Goal: Check status: Check status

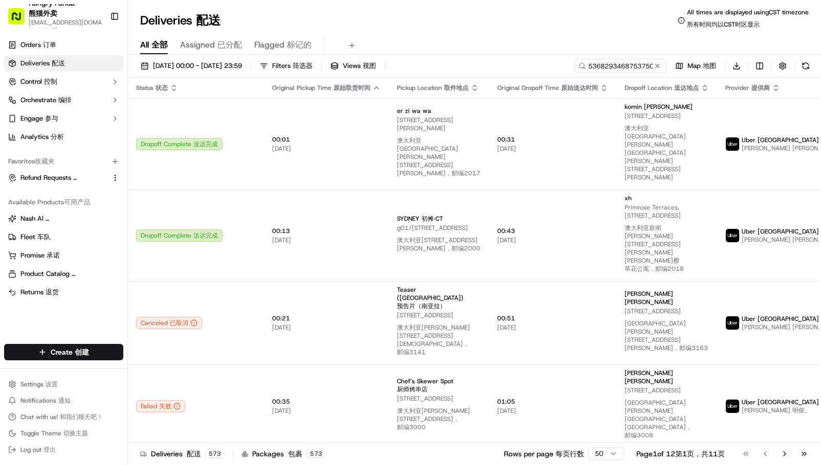
type input "536829346875375077536"
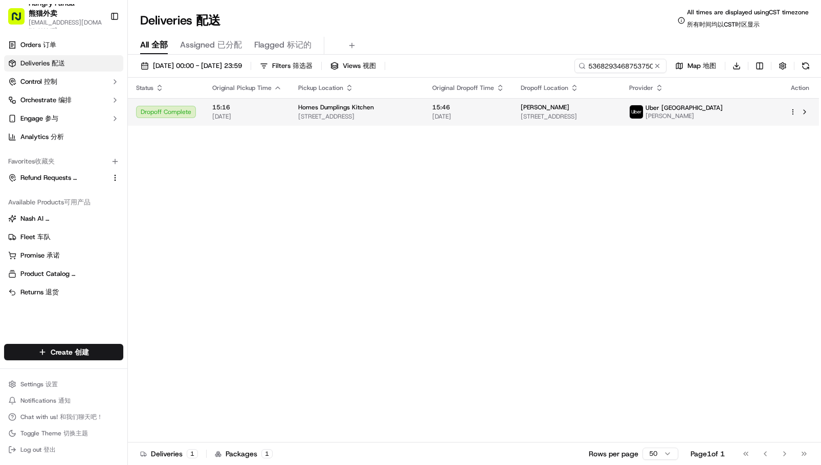
click at [723, 110] on span "Uber [GEOGRAPHIC_DATA]" at bounding box center [683, 108] width 77 height 8
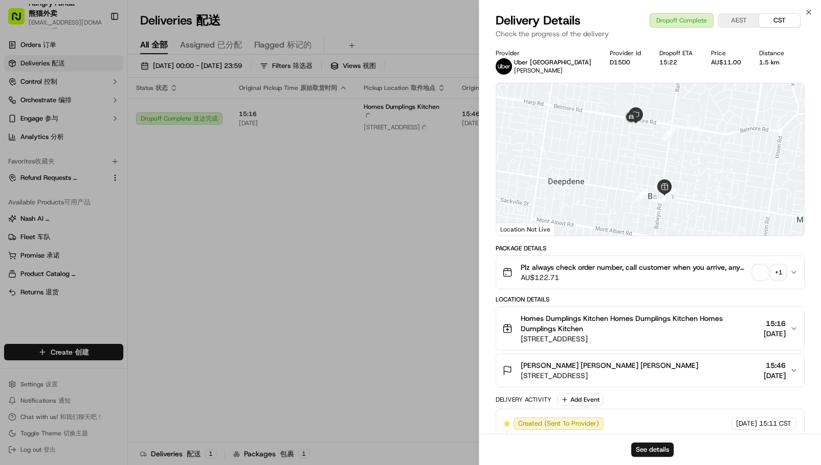
click at [777, 273] on div "+ 1" at bounding box center [778, 272] width 14 height 14
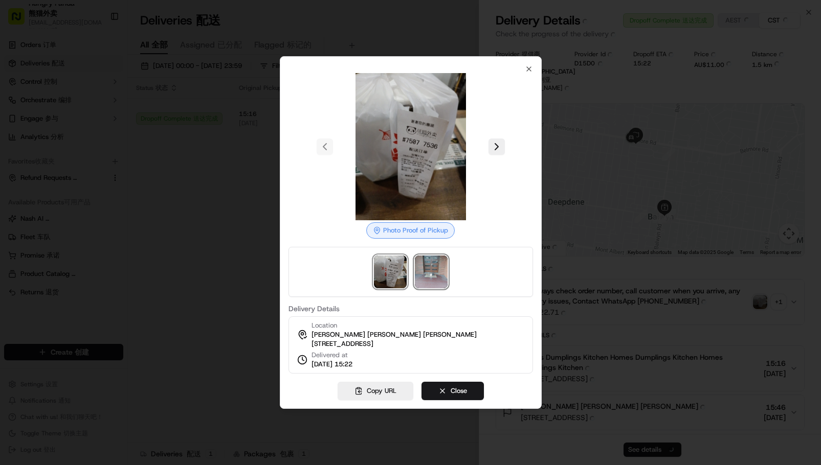
click at [424, 266] on img at bounding box center [431, 272] width 33 height 33
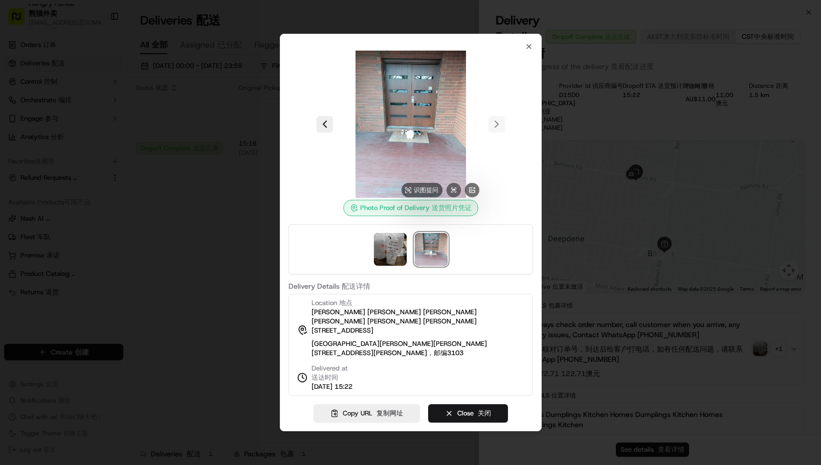
click at [186, 212] on div at bounding box center [410, 232] width 821 height 465
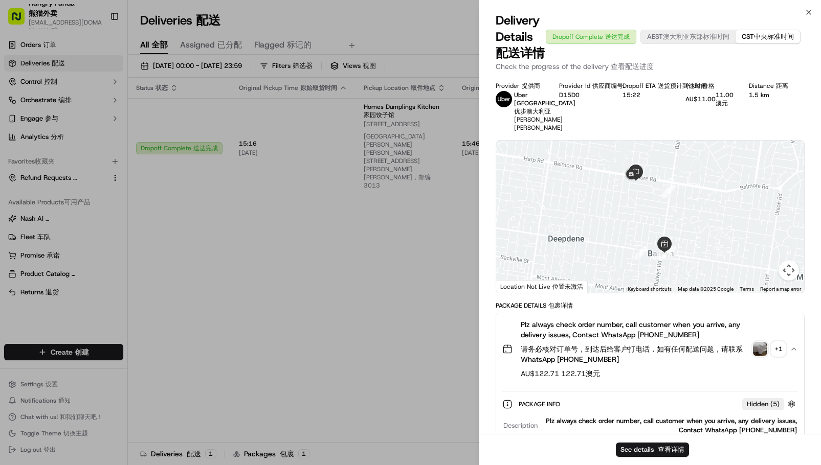
drag, startPoint x: 344, startPoint y: 242, endPoint x: 349, endPoint y: 240, distance: 5.3
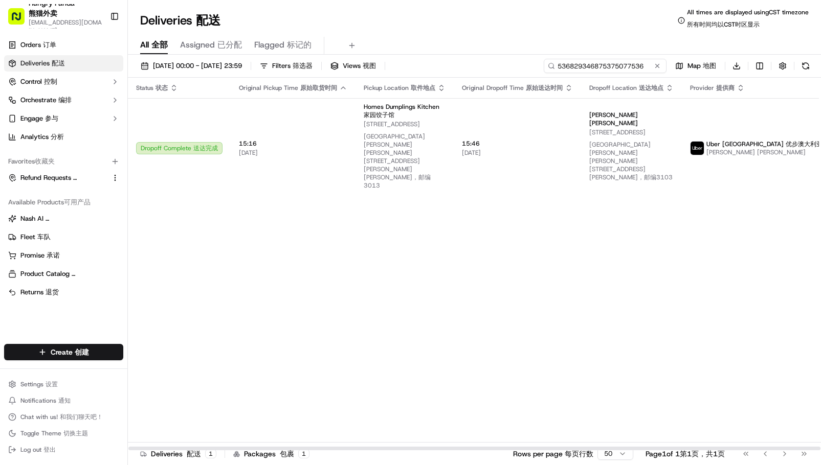
click at [642, 66] on input "536829346875375077536" at bounding box center [605, 66] width 123 height 14
drag, startPoint x: 611, startPoint y: 222, endPoint x: 576, endPoint y: 205, distance: 38.9
click at [611, 222] on div "Status Status 状态 Original Pickup Time Original Pickup Time 原始取货时间 Pickup Locati…" at bounding box center [503, 264] width 750 height 373
